Goal: Transaction & Acquisition: Purchase product/service

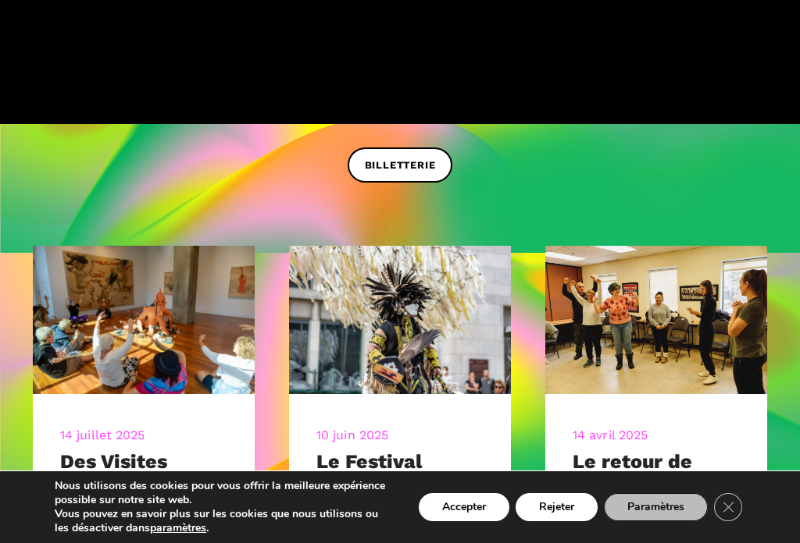
scroll to position [416, 0]
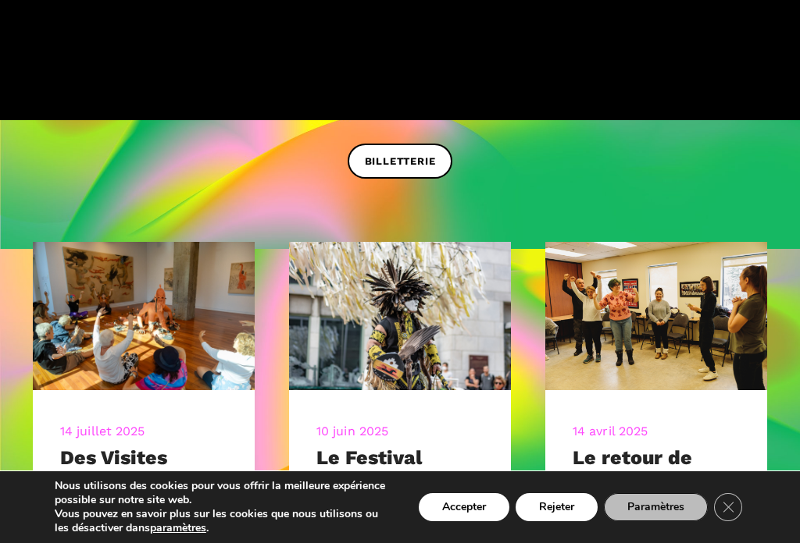
click at [408, 167] on span "BILLETTERIE" at bounding box center [400, 162] width 71 height 16
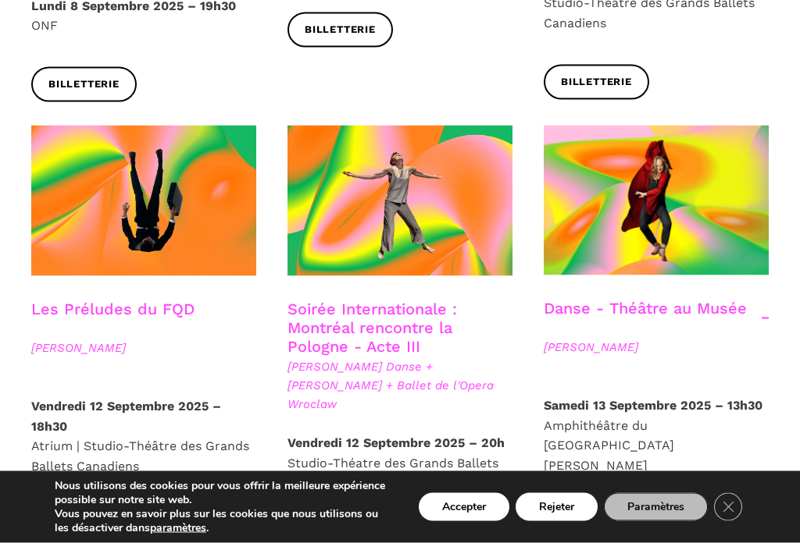
scroll to position [1702, 0]
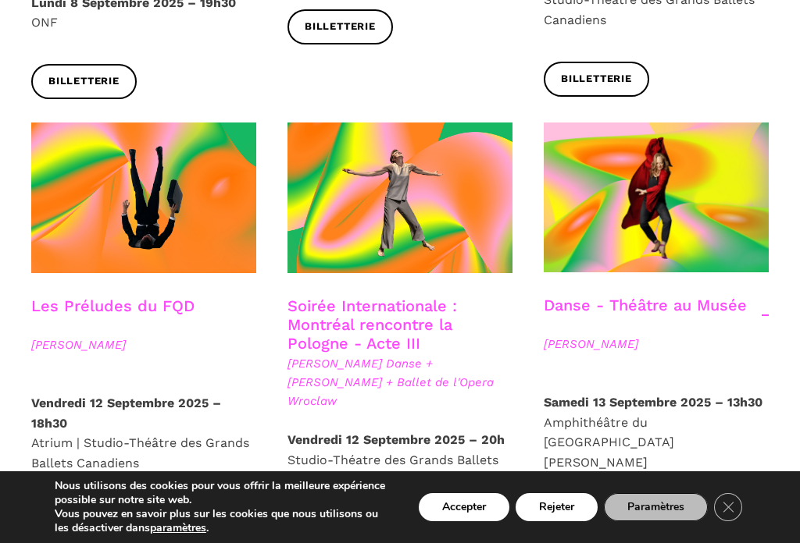
click at [586, 514] on span "Billetterie" at bounding box center [596, 522] width 71 height 16
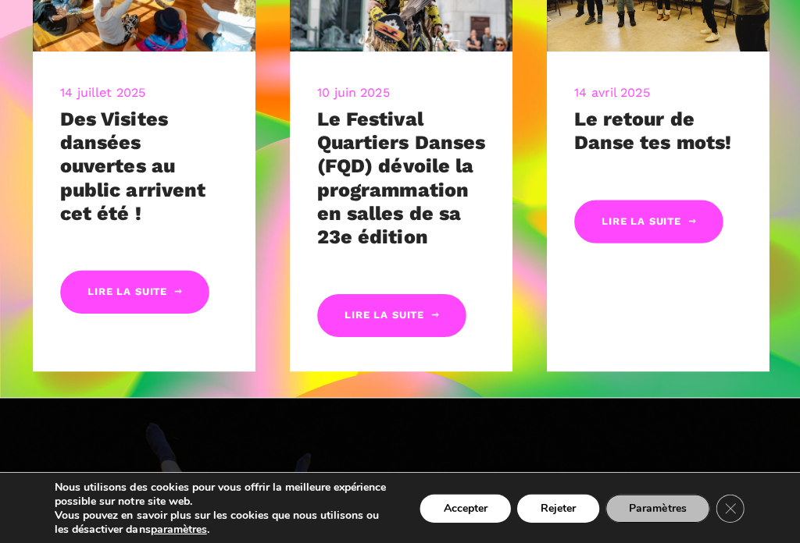
scroll to position [756, 0]
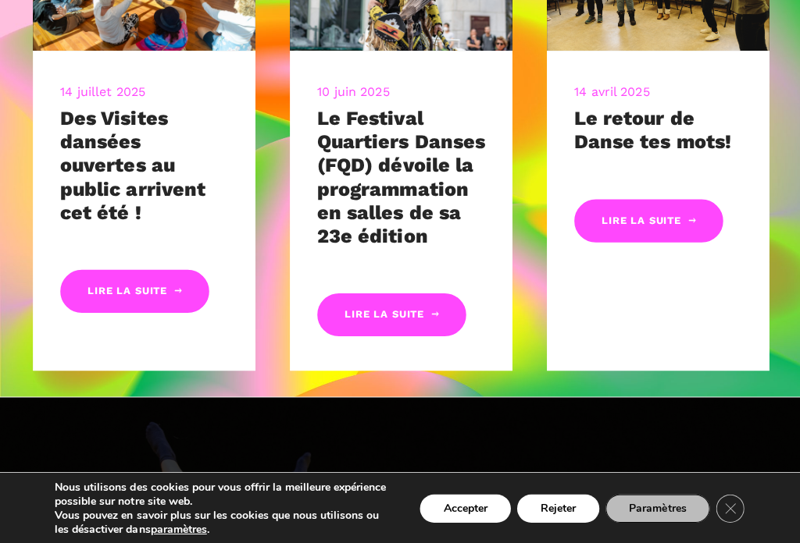
click at [442, 522] on button "Accepter" at bounding box center [464, 508] width 91 height 28
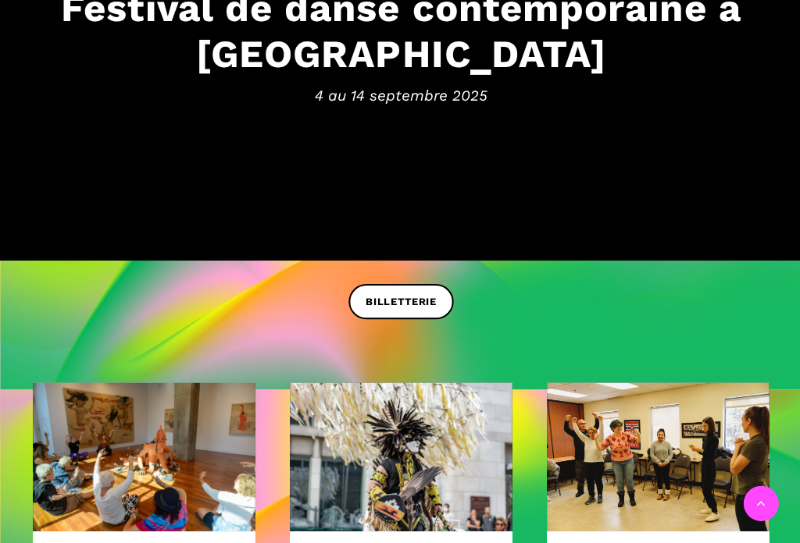
scroll to position [276, 0]
click at [405, 298] on span "BILLETTERIE" at bounding box center [400, 302] width 71 height 16
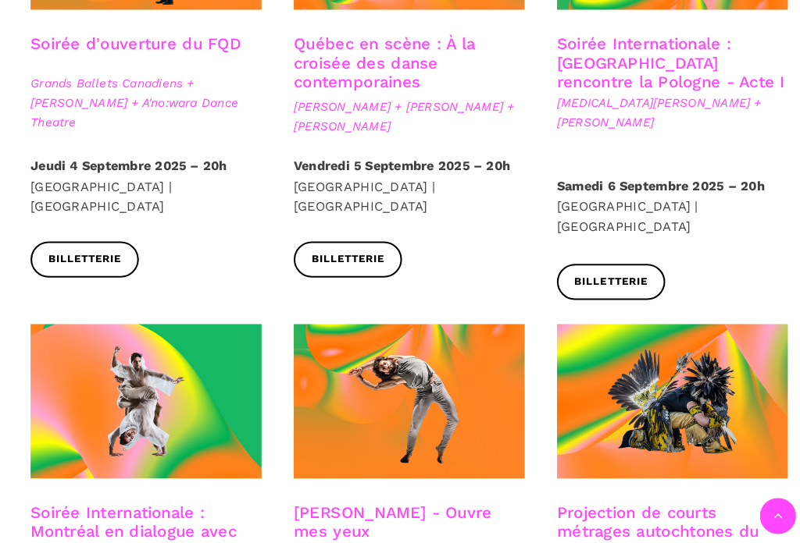
scroll to position [613, 0]
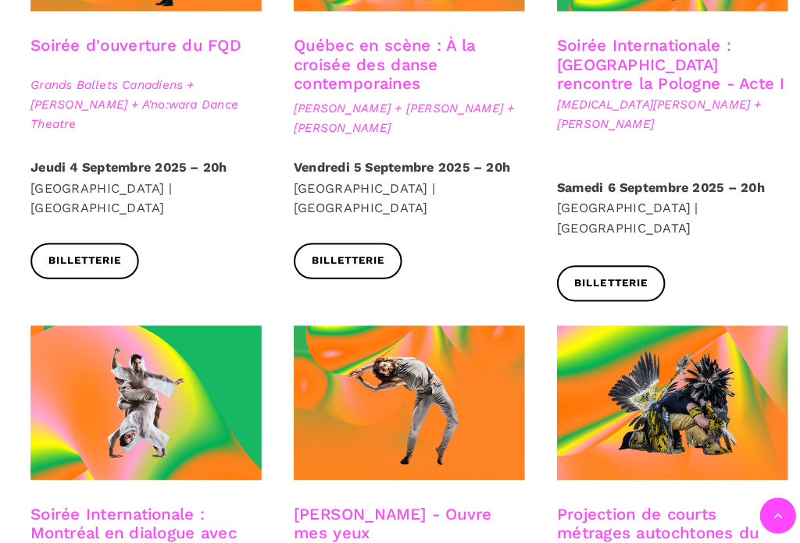
click at [591, 268] on span "Billetterie" at bounding box center [596, 276] width 71 height 16
